Goal: Information Seeking & Learning: Check status

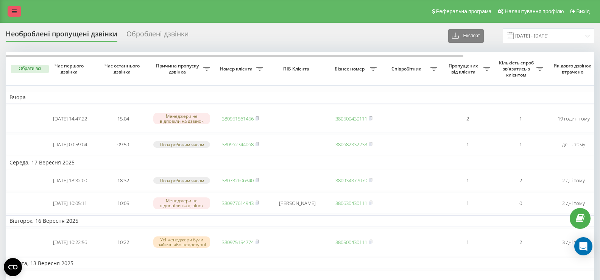
click at [12, 12] on icon at bounding box center [14, 11] width 5 height 5
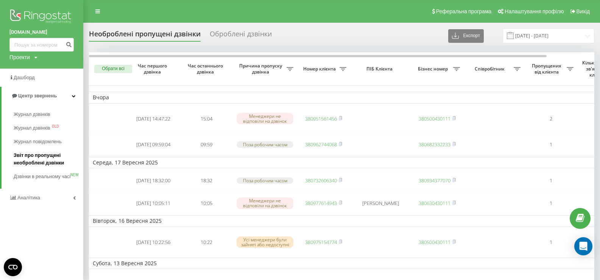
click at [54, 162] on span "Звіт про пропущені необроблені дзвінки" at bounding box center [47, 158] width 66 height 15
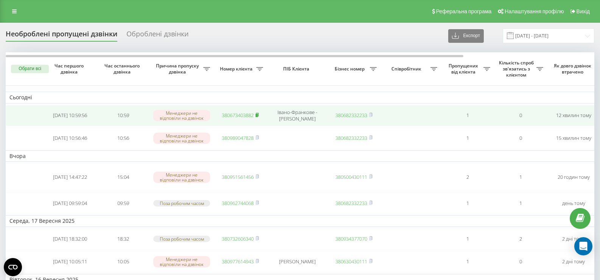
click at [259, 115] on icon at bounding box center [256, 114] width 3 height 5
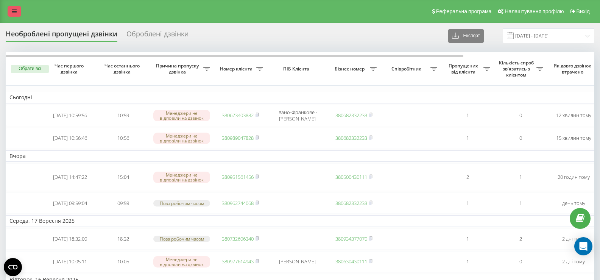
click at [9, 9] on link at bounding box center [15, 11] width 14 height 11
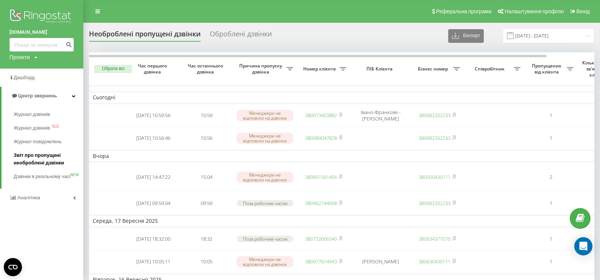
click at [47, 162] on span "Звіт про пропущені необроблені дзвінки" at bounding box center [47, 158] width 66 height 15
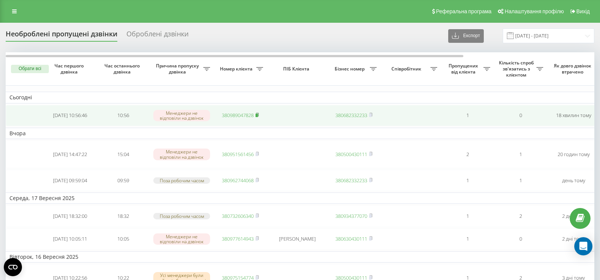
click at [256, 115] on icon at bounding box center [256, 114] width 3 height 5
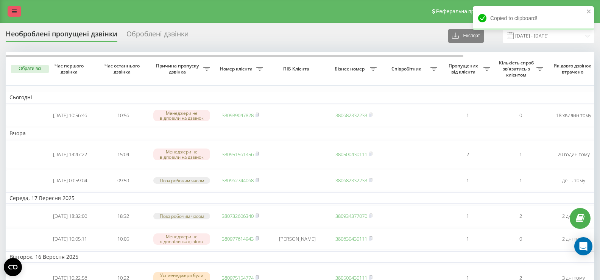
click at [16, 9] on icon at bounding box center [14, 11] width 5 height 5
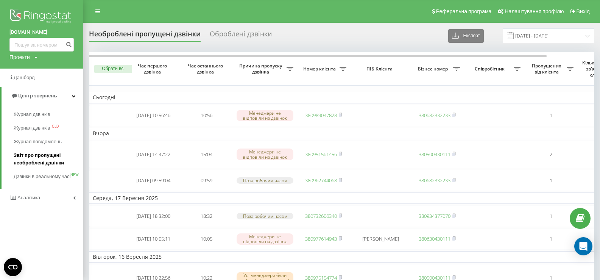
click at [40, 164] on span "Звіт про пропущені необроблені дзвінки" at bounding box center [47, 158] width 66 height 15
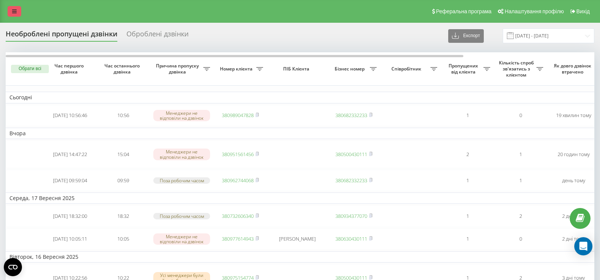
click at [16, 11] on icon at bounding box center [14, 11] width 5 height 5
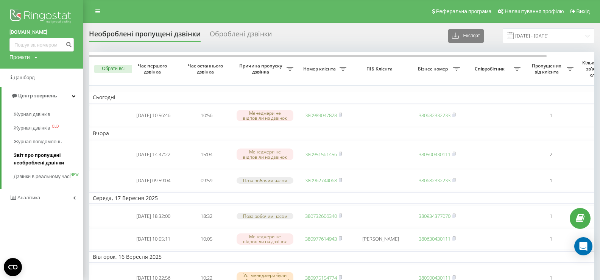
click at [40, 165] on span "Звіт про пропущені необроблені дзвінки" at bounding box center [47, 158] width 66 height 15
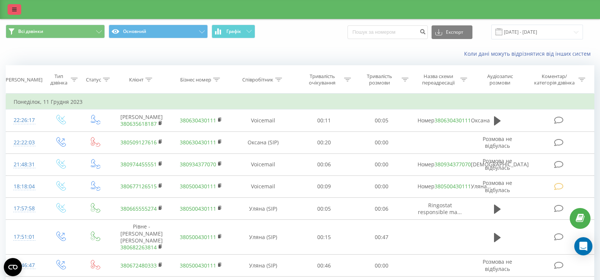
click at [16, 9] on icon at bounding box center [14, 9] width 5 height 5
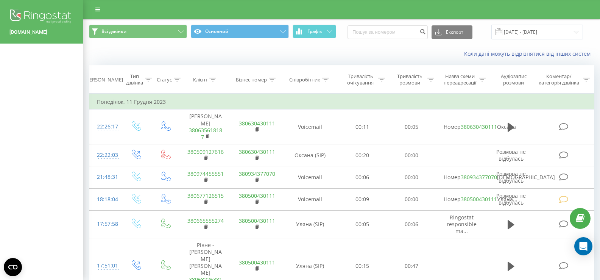
drag, startPoint x: 26, startPoint y: 107, endPoint x: 36, endPoint y: 138, distance: 32.2
click at [26, 108] on div "[DOMAIN_NAME]" at bounding box center [41, 140] width 83 height 280
drag, startPoint x: 42, startPoint y: 160, endPoint x: 43, endPoint y: 168, distance: 8.0
click at [42, 163] on div "[DOMAIN_NAME]" at bounding box center [41, 140] width 83 height 280
click at [45, 183] on div "[DOMAIN_NAME]" at bounding box center [41, 140] width 83 height 280
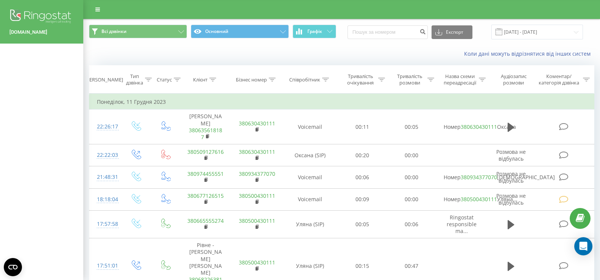
drag, startPoint x: 57, startPoint y: 103, endPoint x: 43, endPoint y: 146, distance: 45.5
click at [45, 143] on div "[DOMAIN_NAME]" at bounding box center [41, 140] width 83 height 280
click at [75, 117] on div "[DOMAIN_NAME]" at bounding box center [41, 140] width 83 height 280
